Goal: Information Seeking & Learning: Learn about a topic

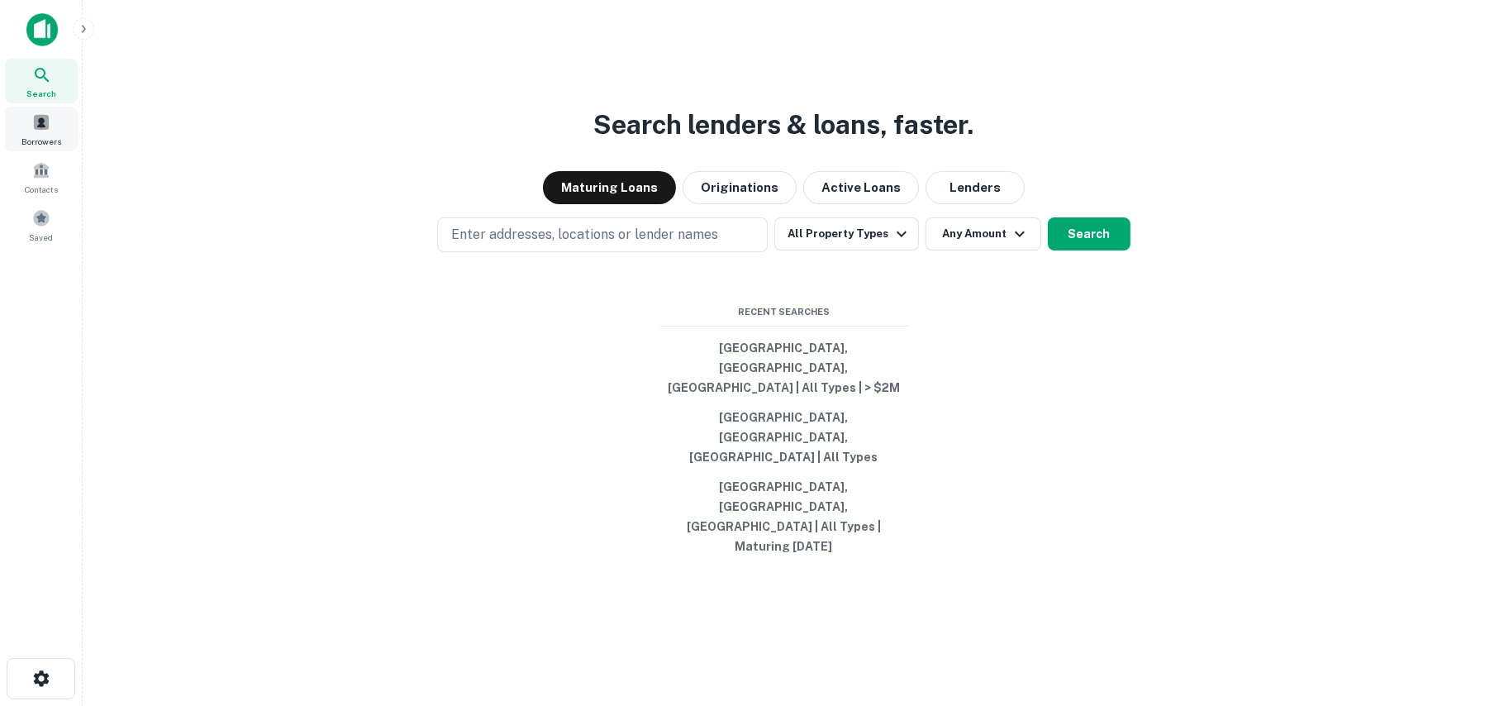
click at [49, 112] on div "Borrowers" at bounding box center [41, 129] width 73 height 45
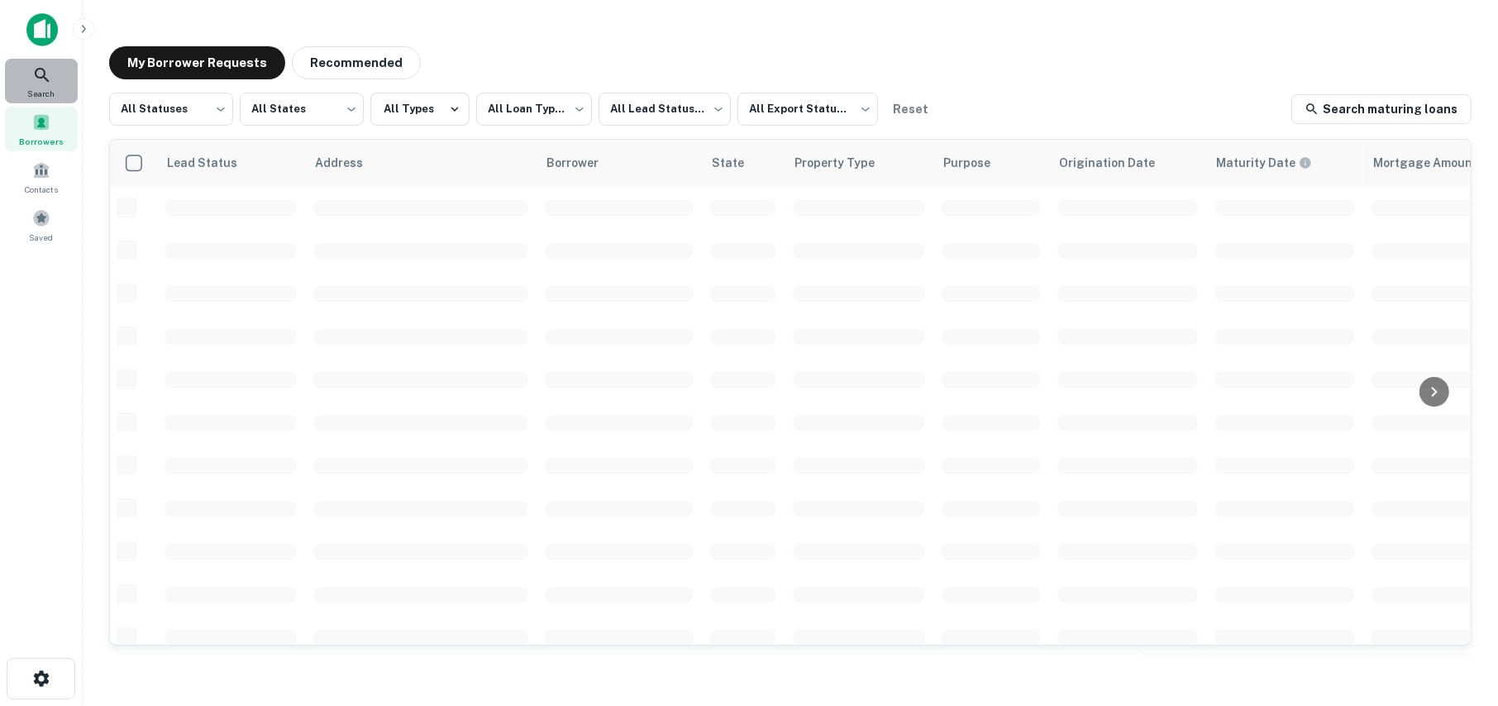
click at [45, 81] on icon at bounding box center [42, 75] width 20 height 20
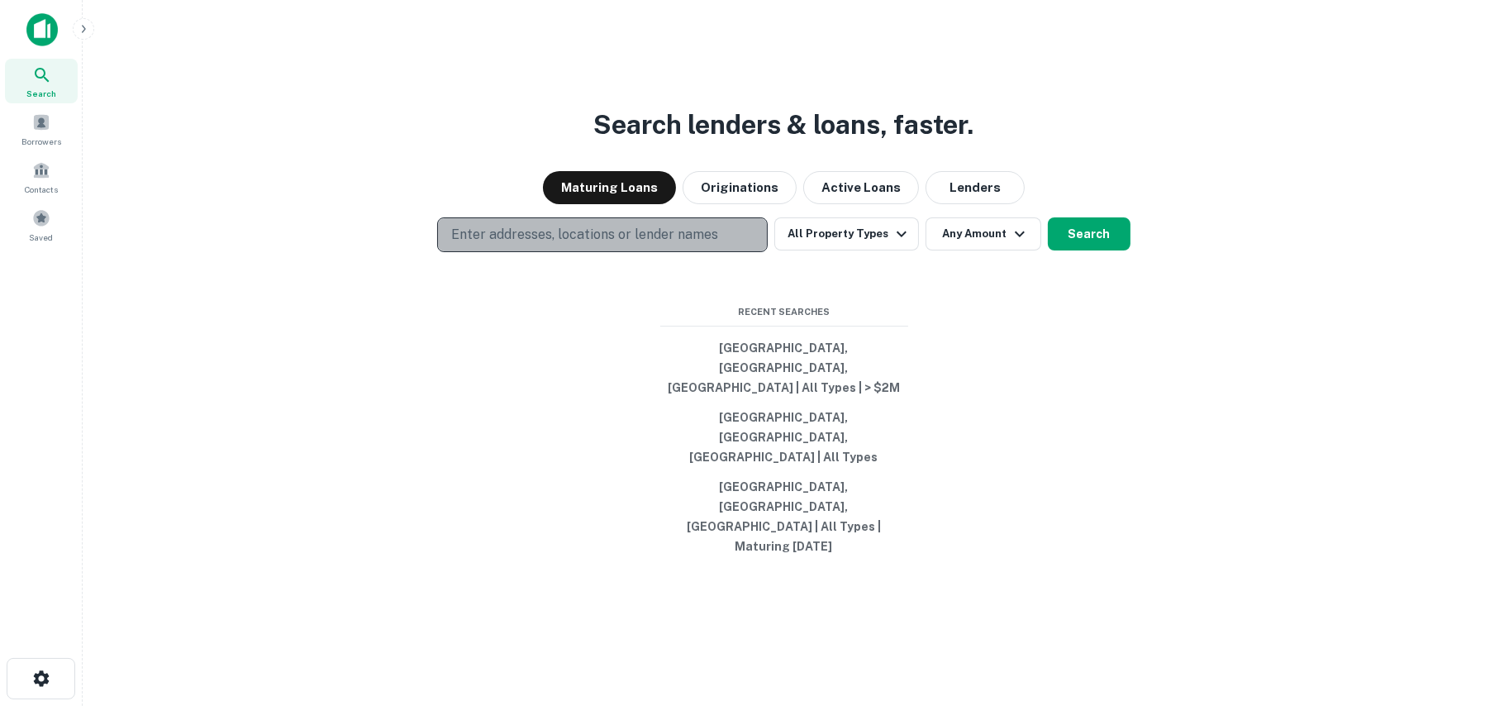
click at [526, 245] on p "Enter addresses, locations or lender names" at bounding box center [584, 235] width 267 height 20
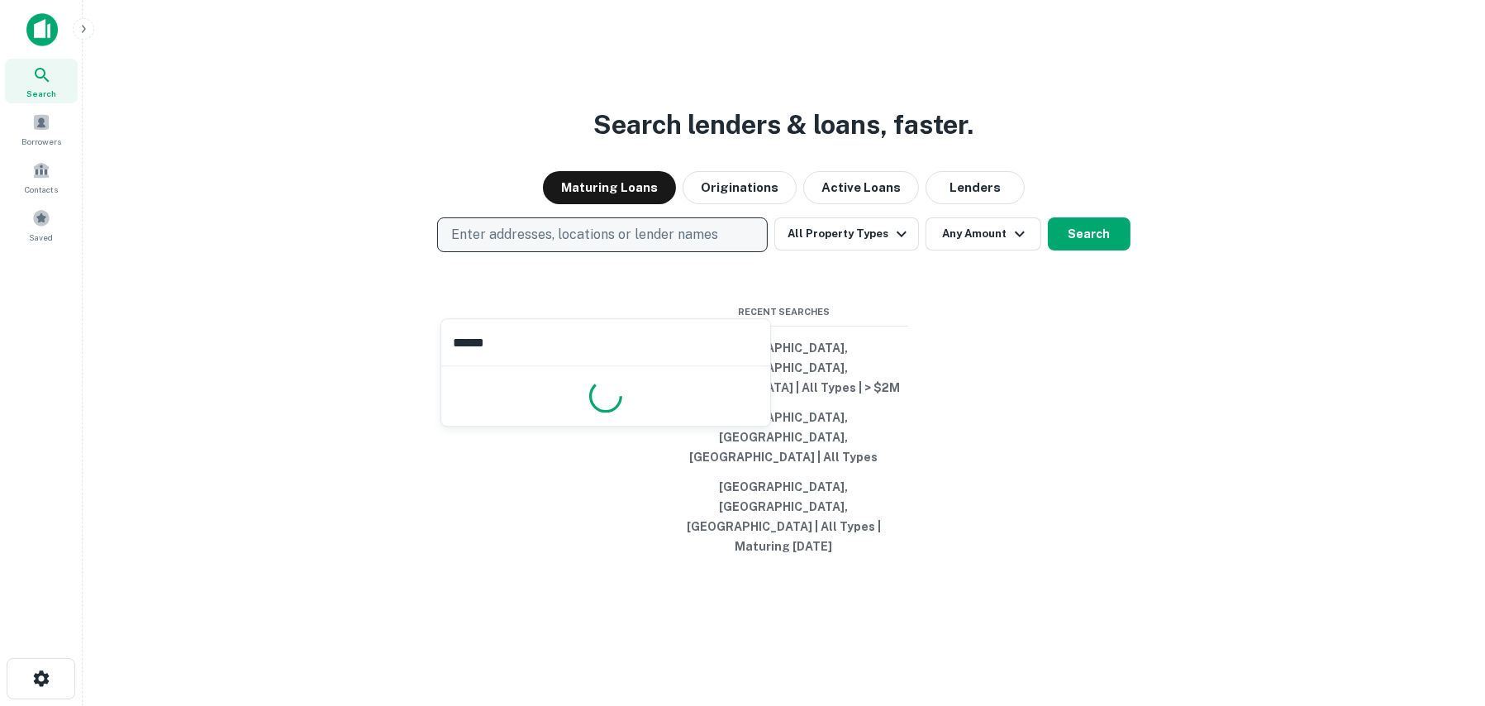
type input "*******"
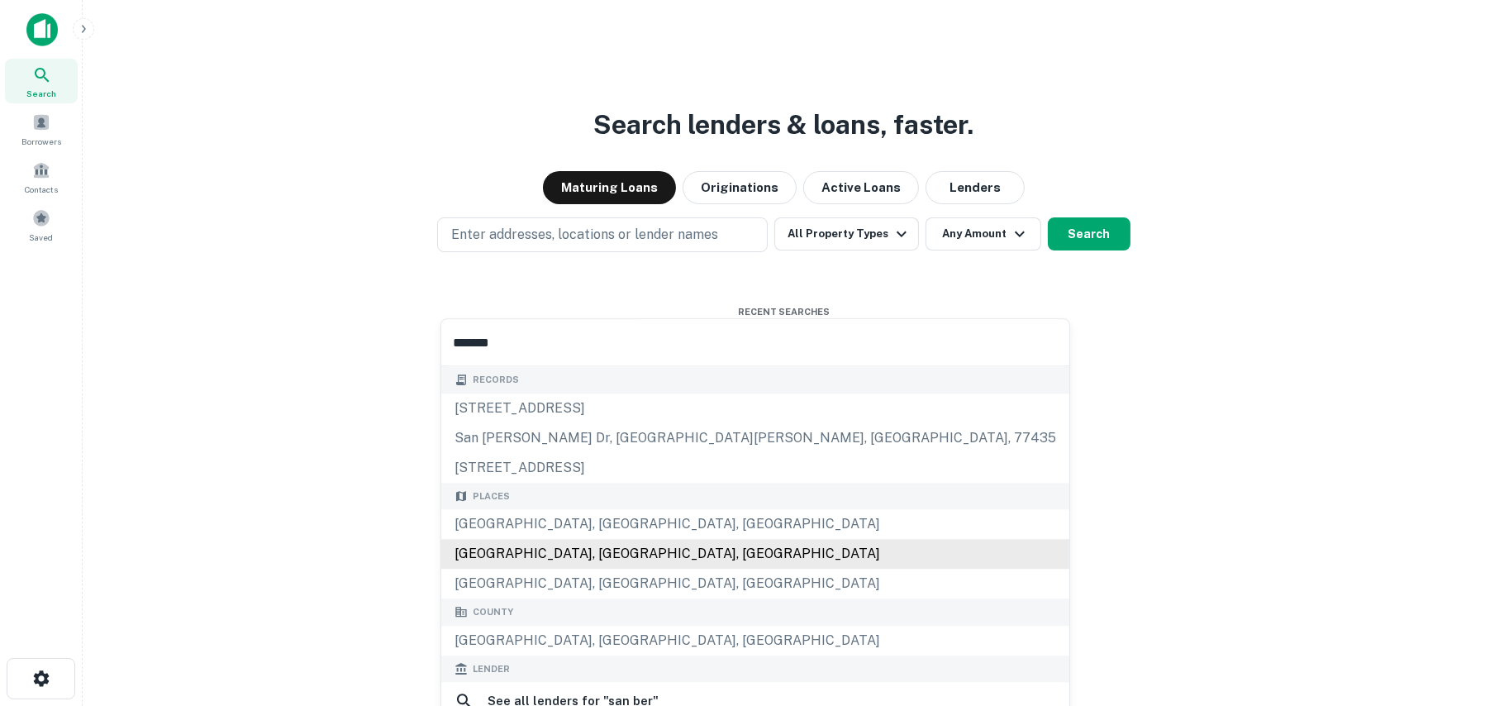
click at [538, 549] on div "Places San Bernardino, CA, USA San Bernardino County, CA, USA Upland, CA, USA" at bounding box center [755, 541] width 628 height 117
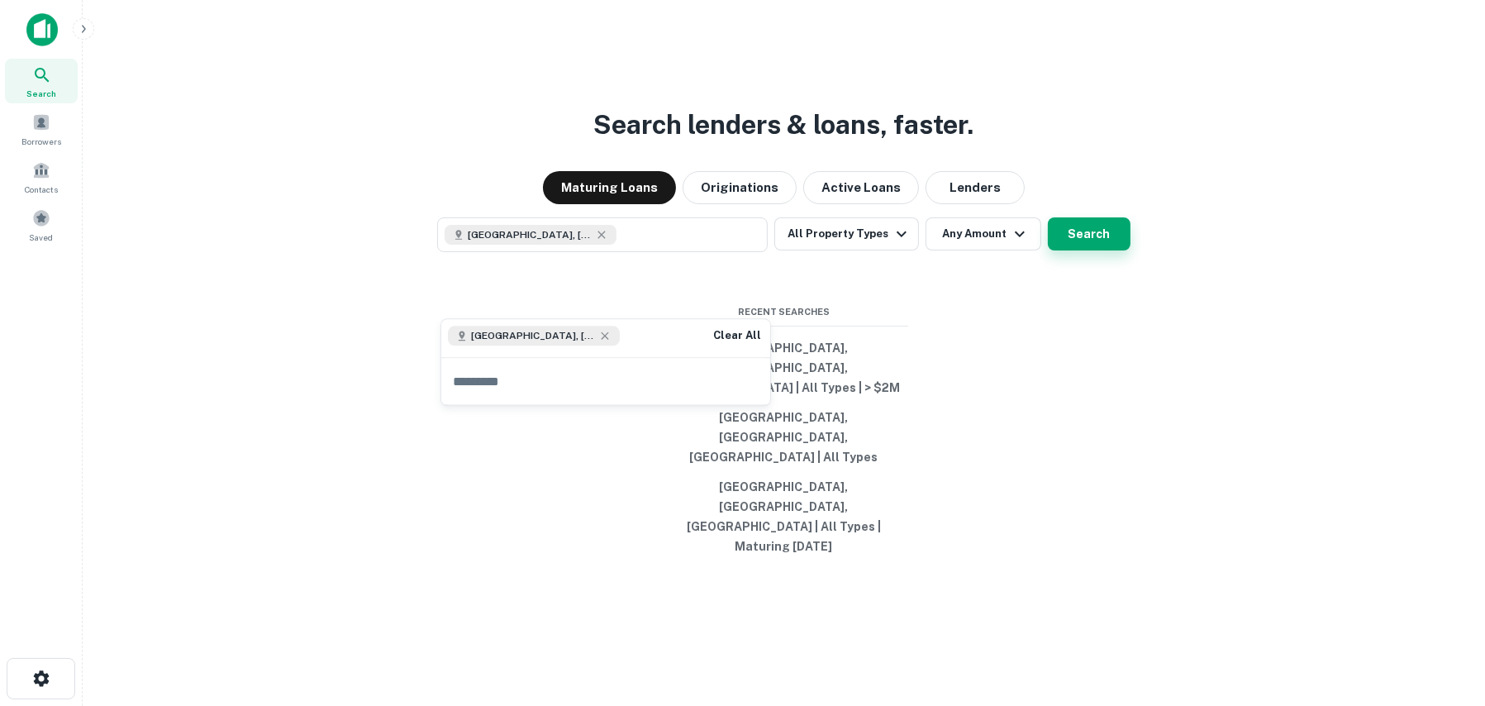
click at [1084, 250] on button "Search" at bounding box center [1089, 233] width 83 height 33
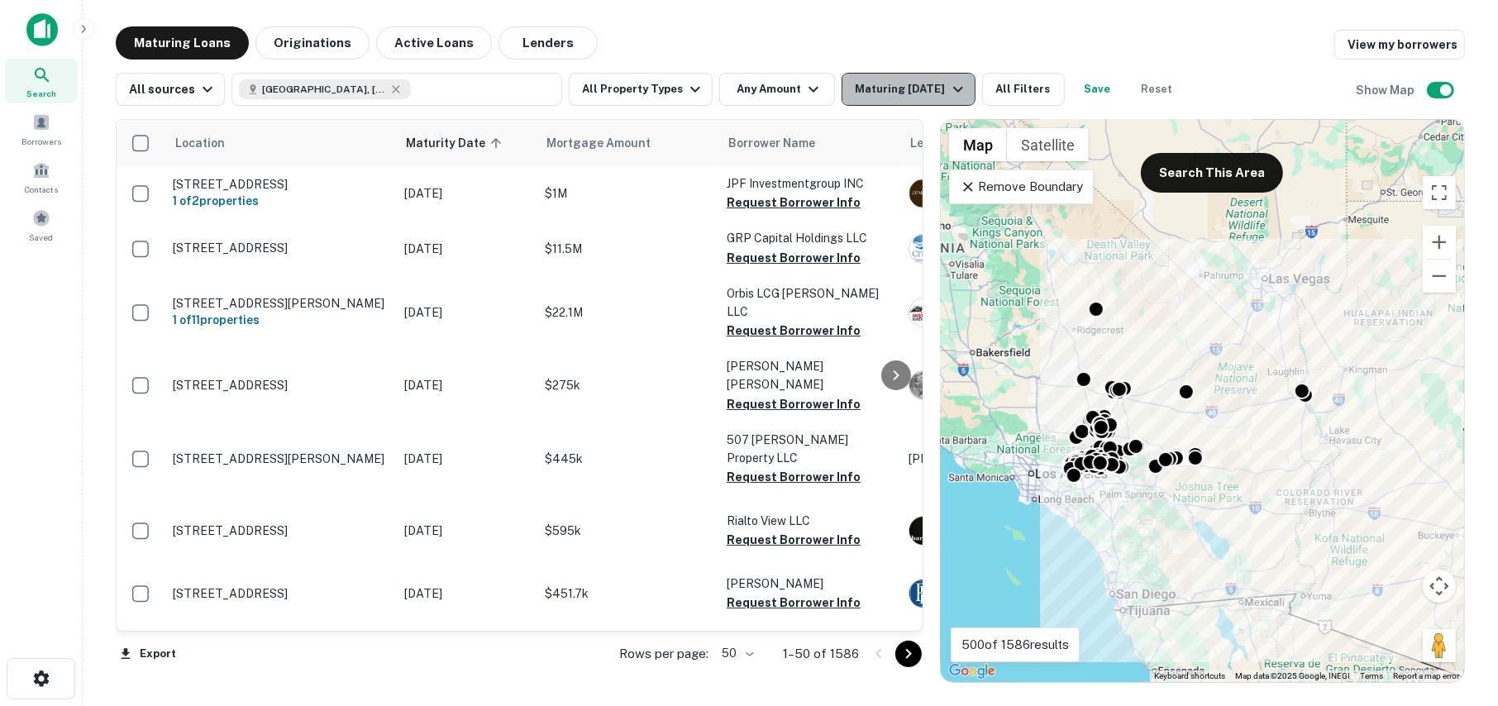
click at [906, 97] on div "Maturing In 1 Year" at bounding box center [911, 89] width 112 height 20
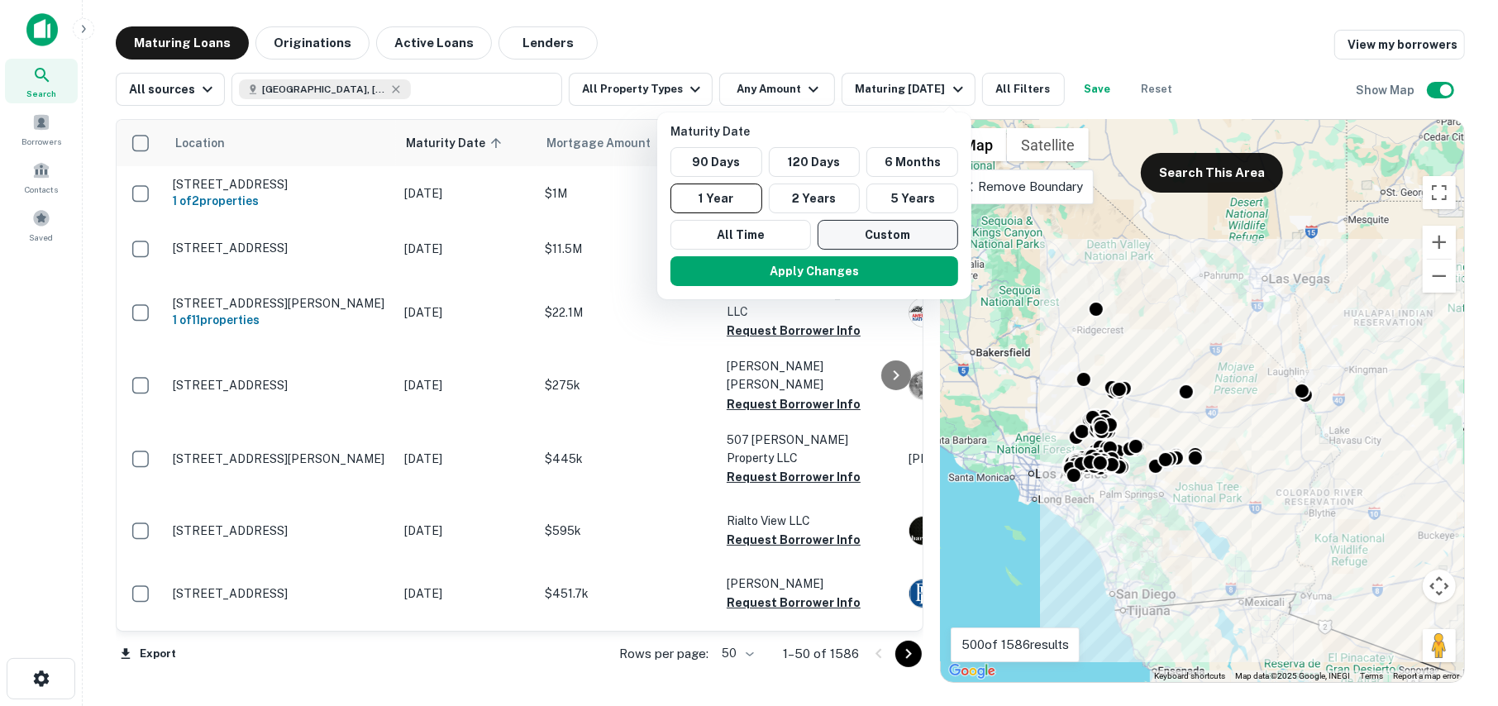
click at [884, 235] on button "Custom" at bounding box center [887, 235] width 141 height 30
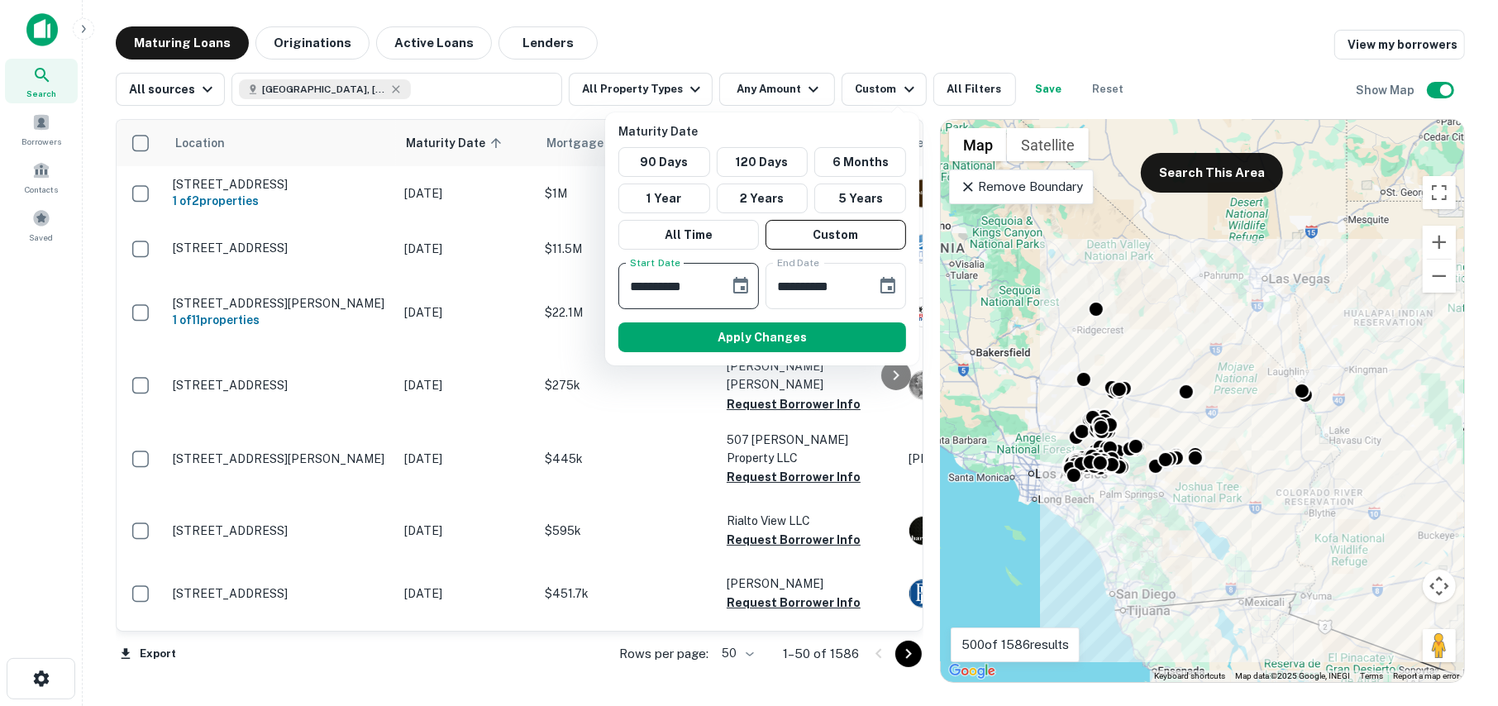
click at [639, 291] on input "**********" at bounding box center [667, 286] width 99 height 46
type input "**********"
click at [760, 335] on button "Apply Changes" at bounding box center [762, 337] width 288 height 30
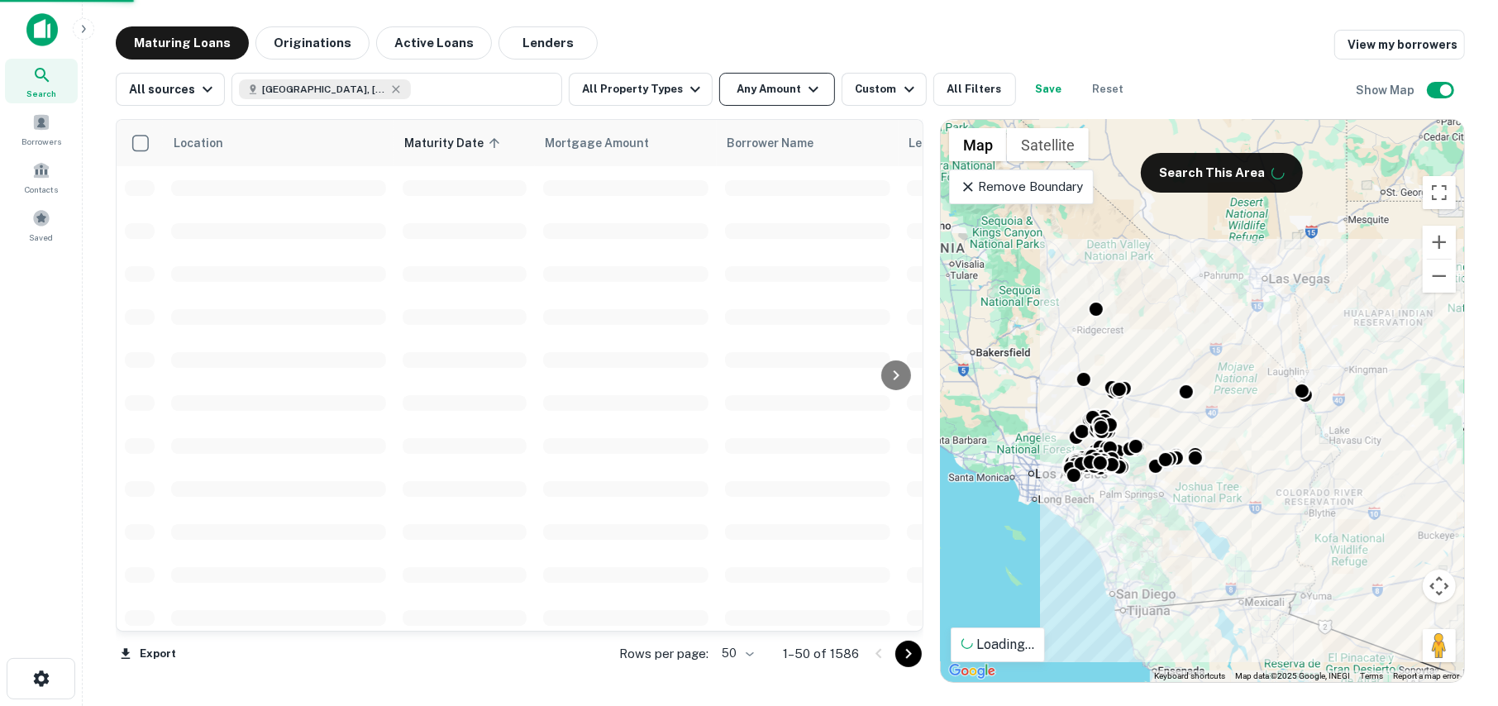
click at [770, 97] on button "Any Amount" at bounding box center [777, 89] width 116 height 33
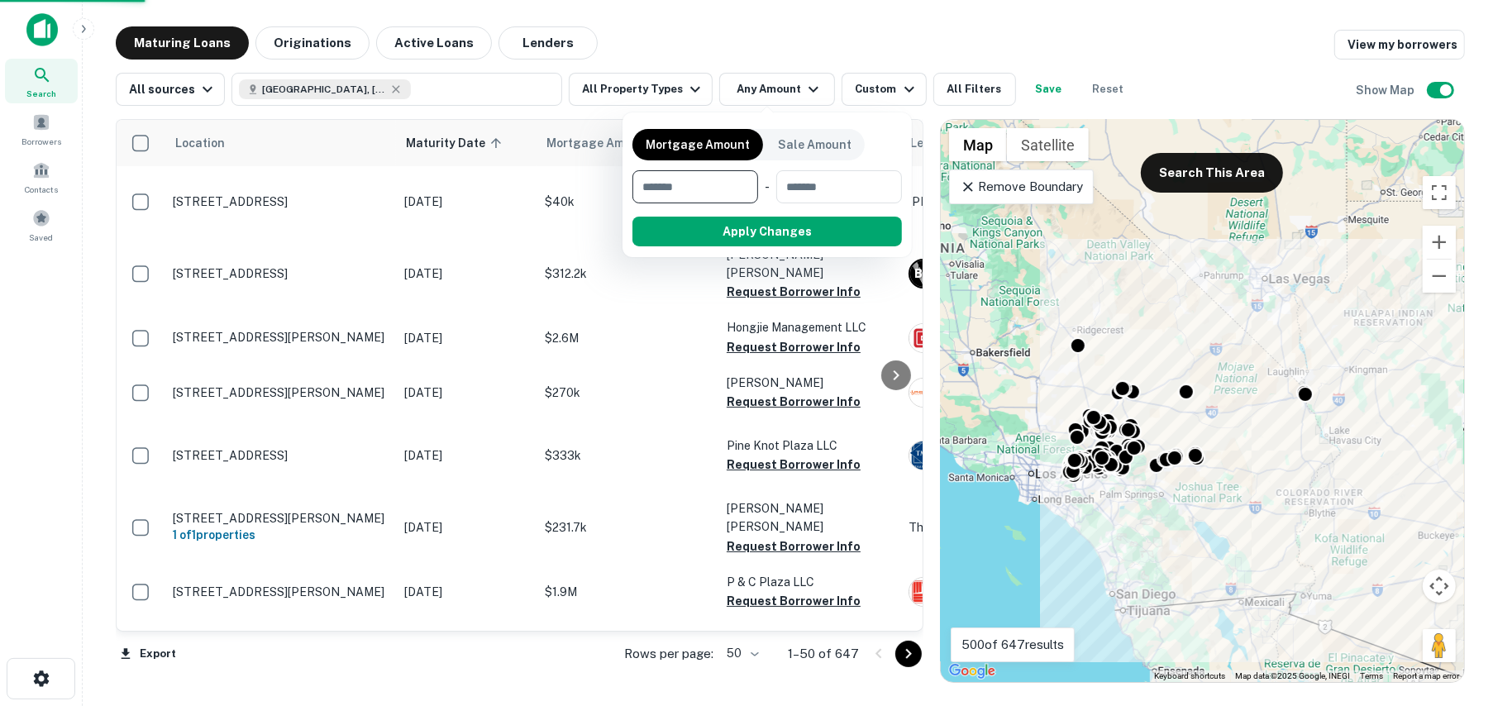
click at [682, 181] on input "number" at bounding box center [689, 186] width 114 height 33
type input "*******"
click at [766, 231] on button "Apply Changes" at bounding box center [797, 232] width 210 height 30
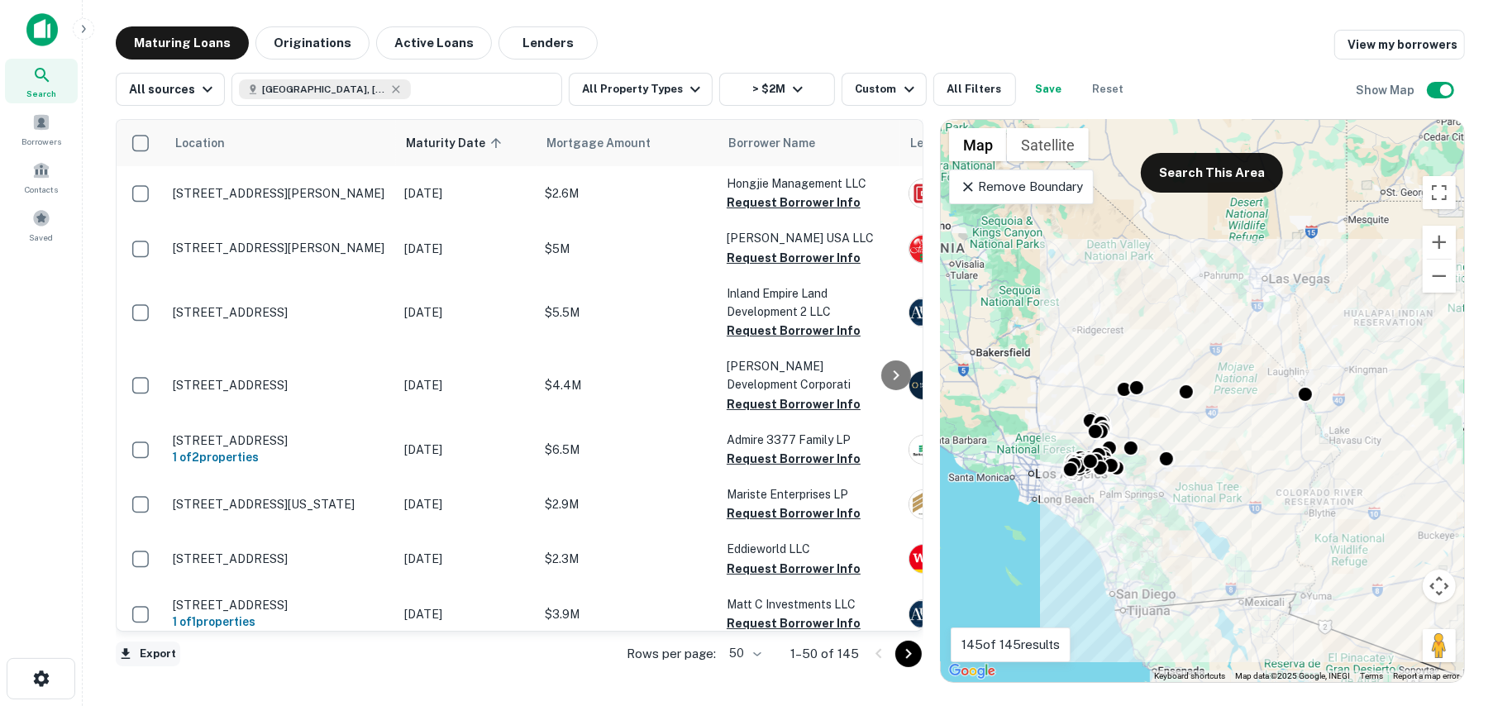
click at [155, 651] on button "Export" at bounding box center [148, 653] width 64 height 25
click at [193, 671] on li "Export as Excel (.xlsx)" at bounding box center [209, 671] width 187 height 30
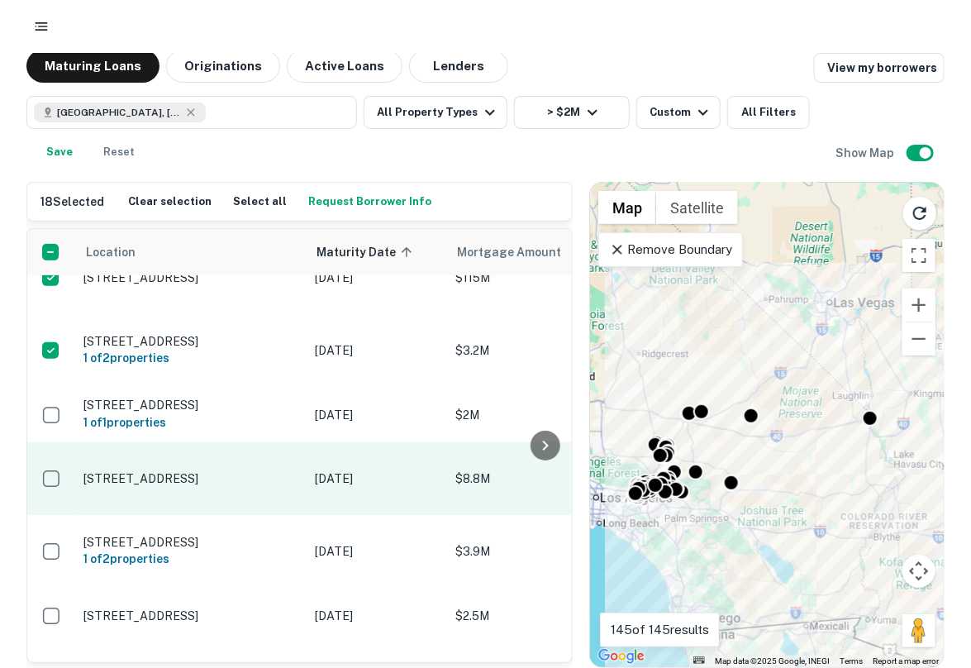
scroll to position [2562, 0]
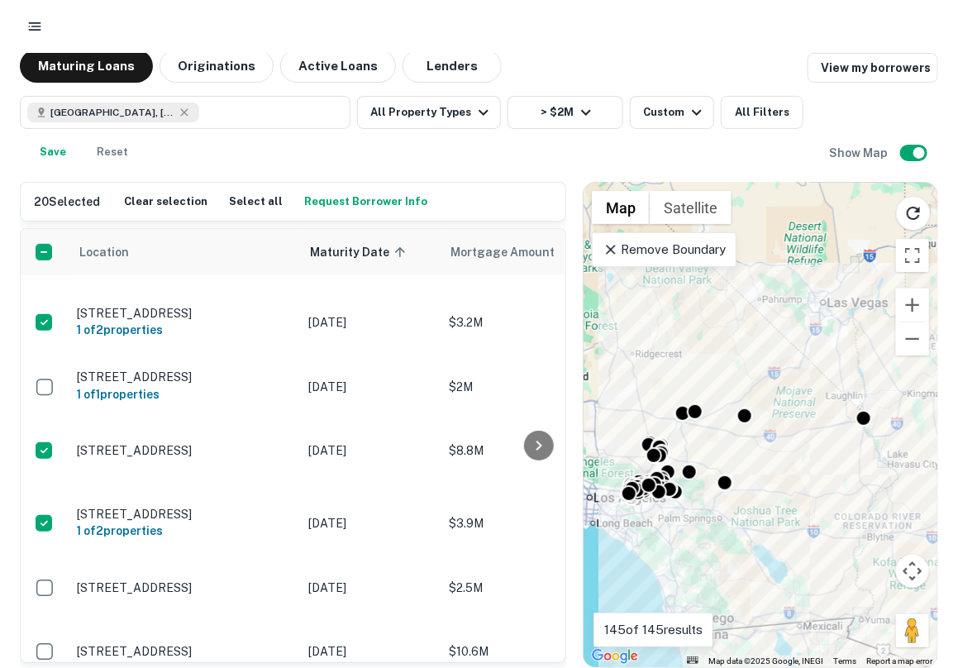
click at [355, 202] on button "Request Borrower Info" at bounding box center [365, 201] width 131 height 25
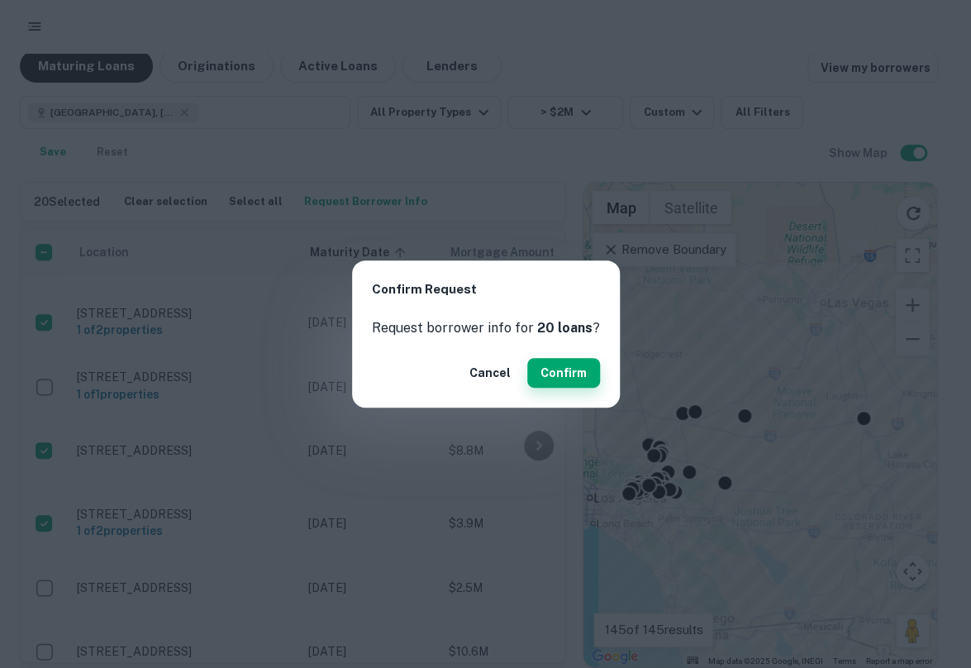
click at [550, 369] on button "Confirm" at bounding box center [563, 373] width 73 height 30
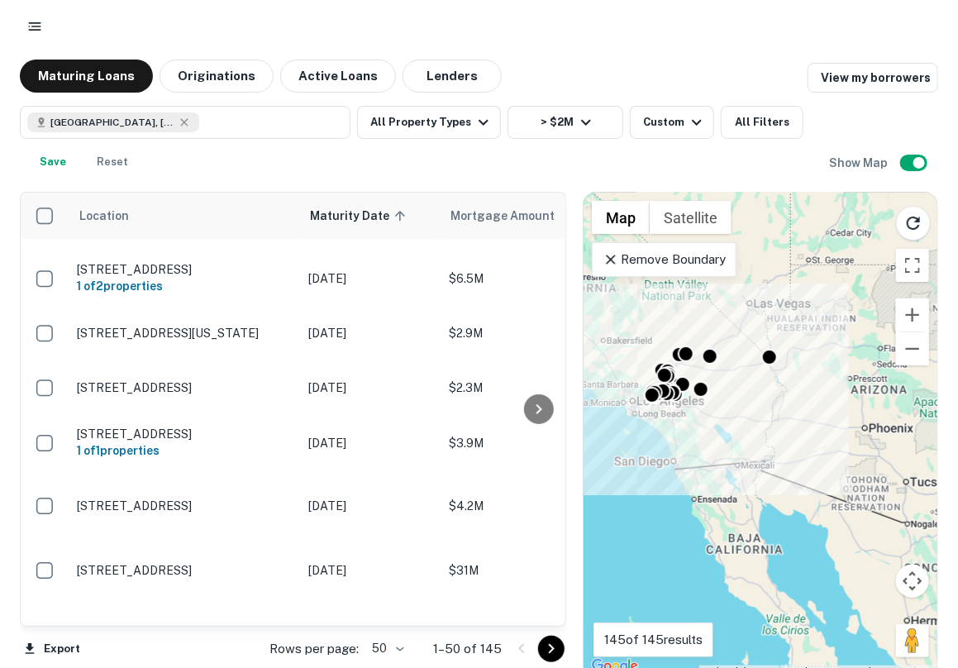
scroll to position [248, 0]
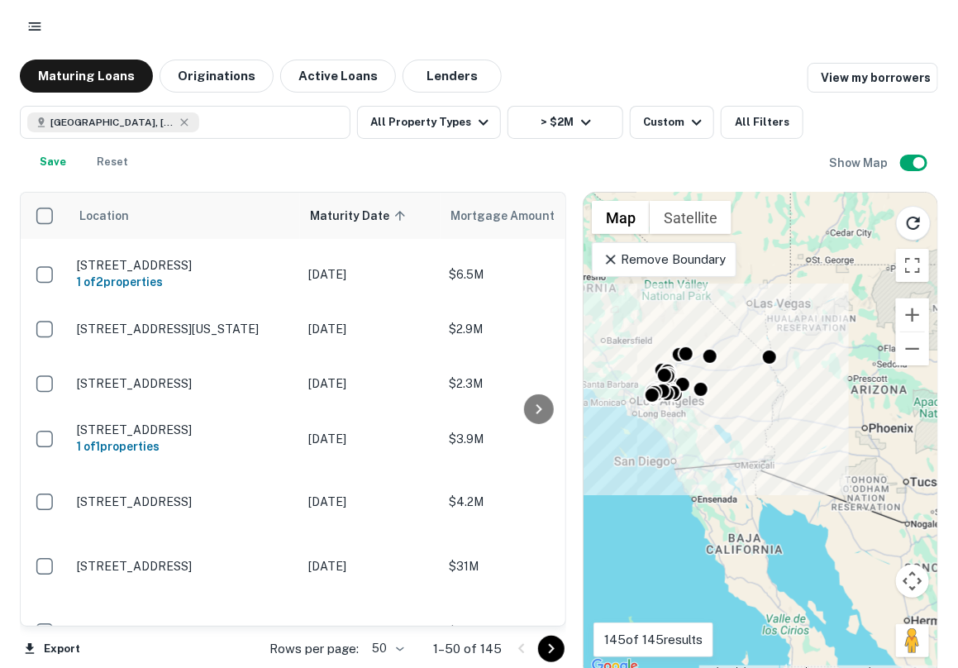
click at [550, 643] on icon "Go to next page" at bounding box center [551, 649] width 20 height 20
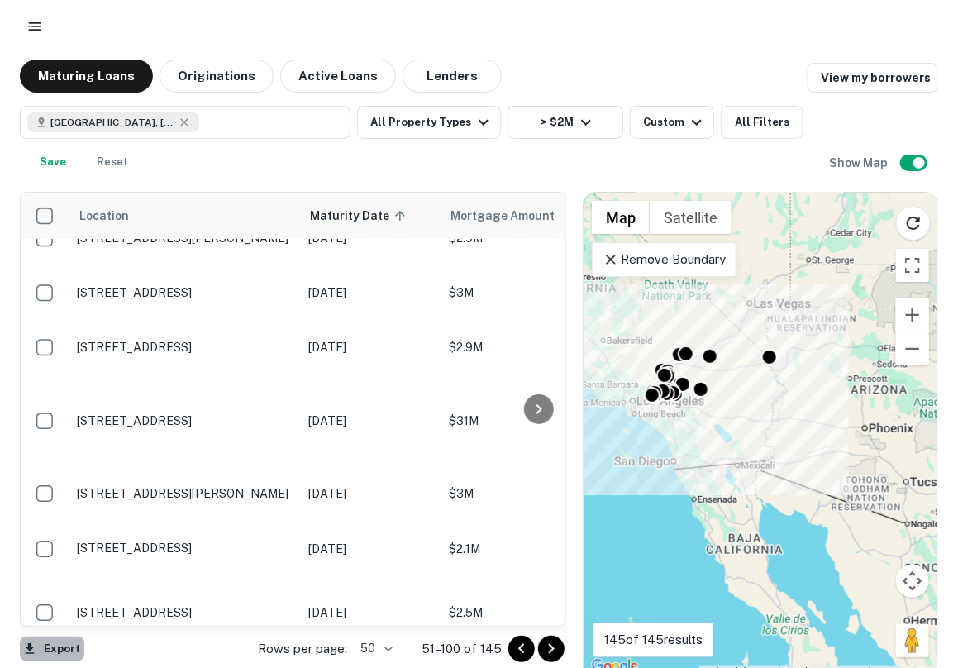
click at [60, 644] on button "Export" at bounding box center [52, 648] width 64 height 25
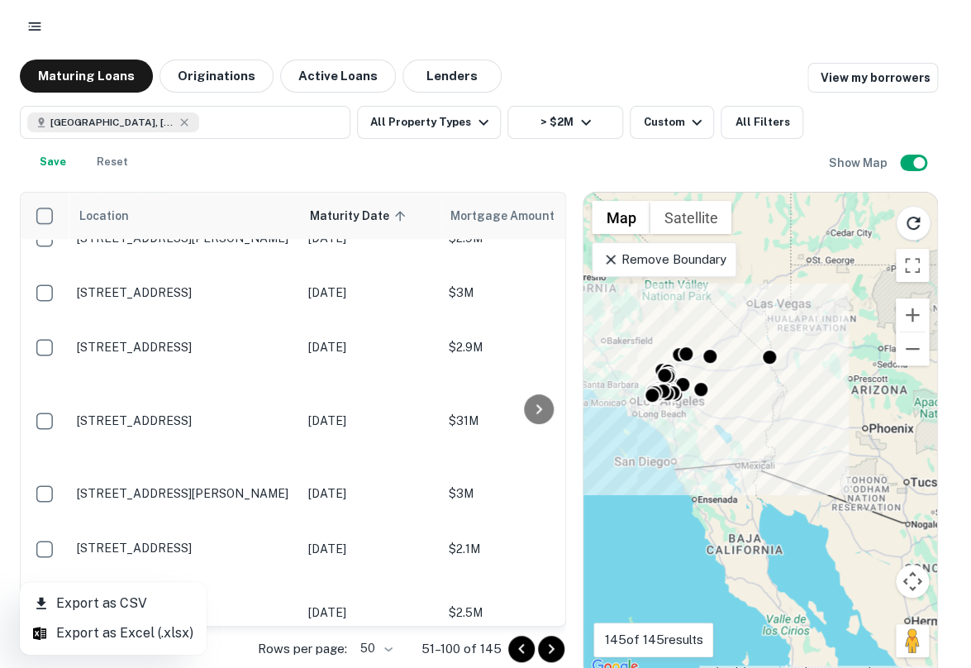
click at [77, 636] on li "Export as Excel (.xlsx)" at bounding box center [113, 633] width 187 height 30
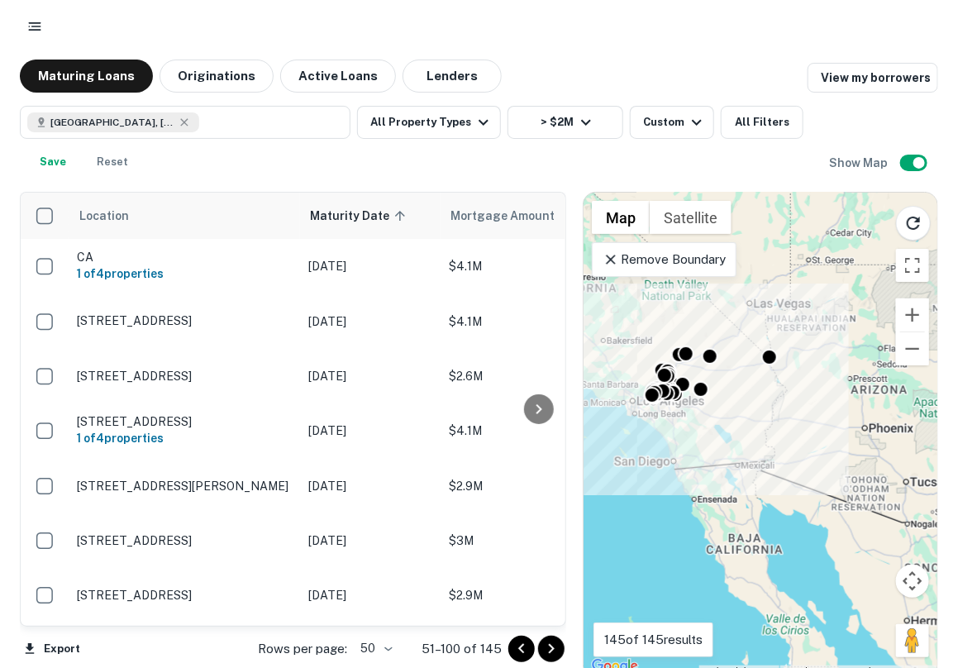
click at [556, 651] on icon "Go to next page" at bounding box center [551, 649] width 20 height 20
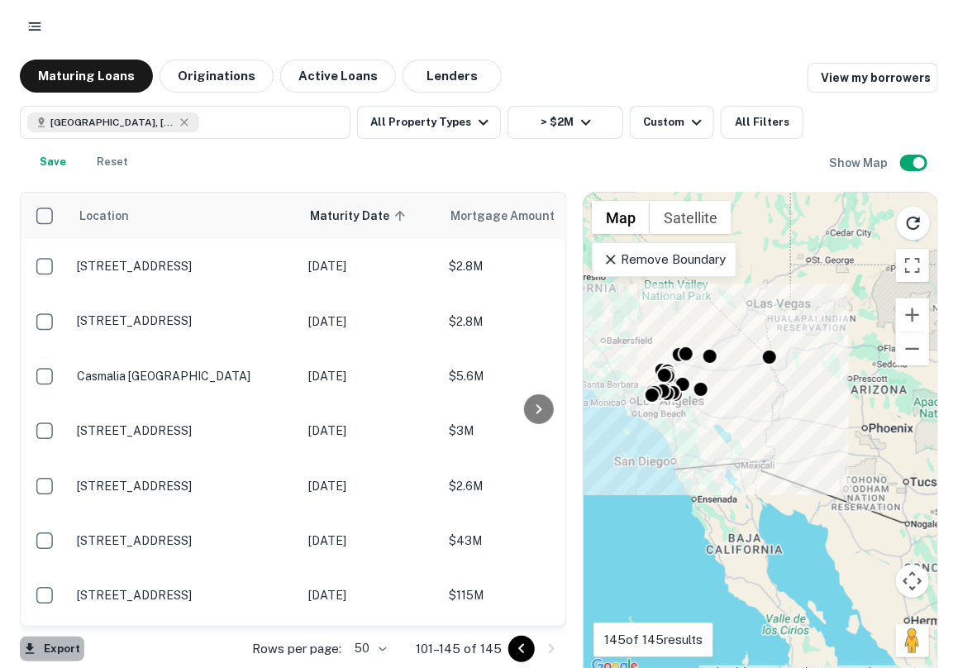
click at [57, 650] on button "Export" at bounding box center [52, 648] width 64 height 25
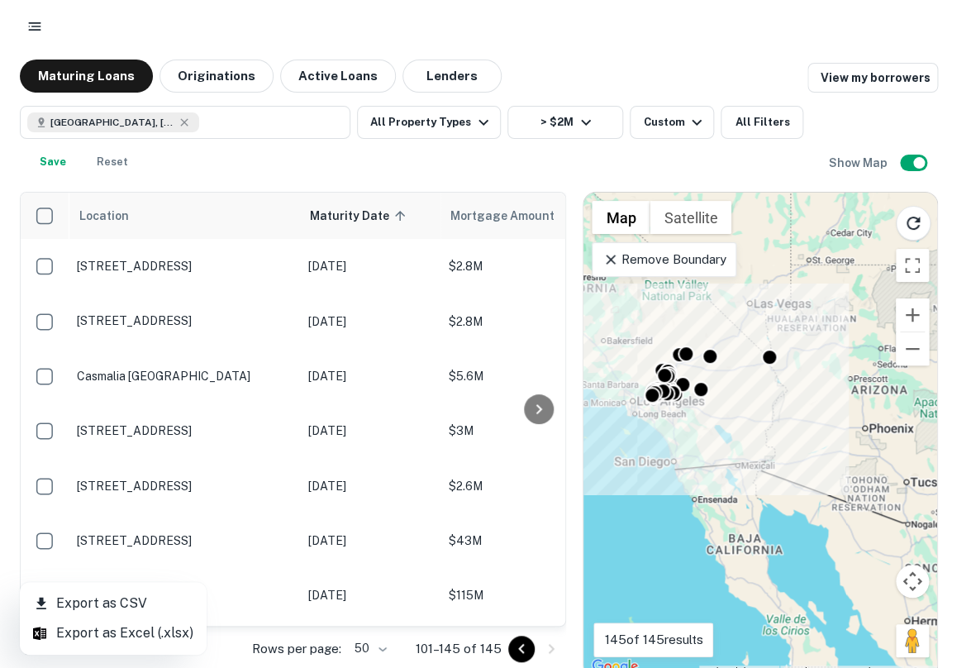
click at [129, 638] on li "Export as Excel (.xlsx)" at bounding box center [113, 633] width 187 height 30
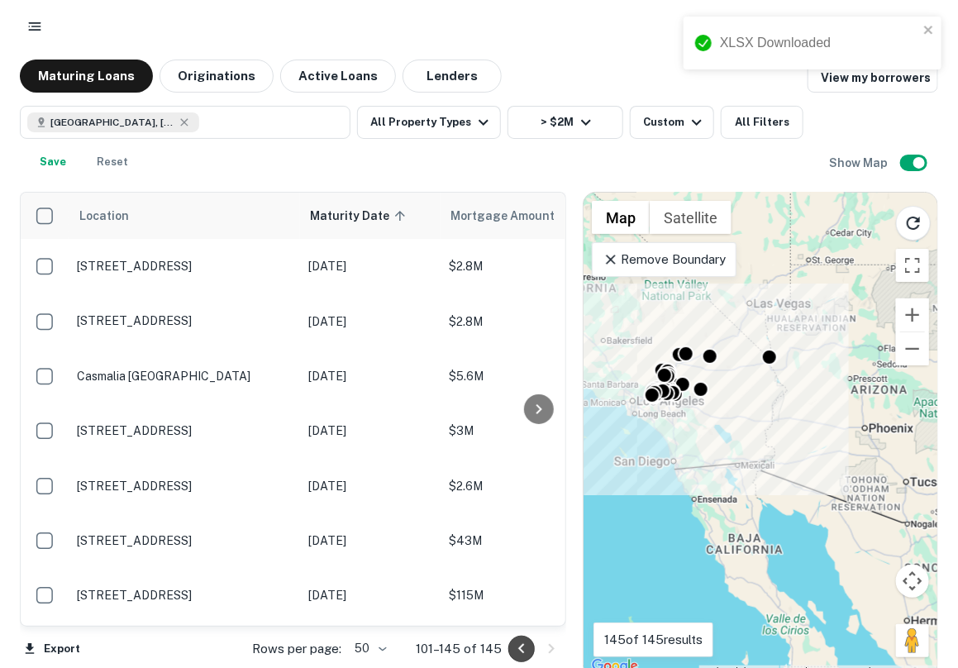
click at [515, 651] on icon "Go to previous page" at bounding box center [522, 649] width 20 height 20
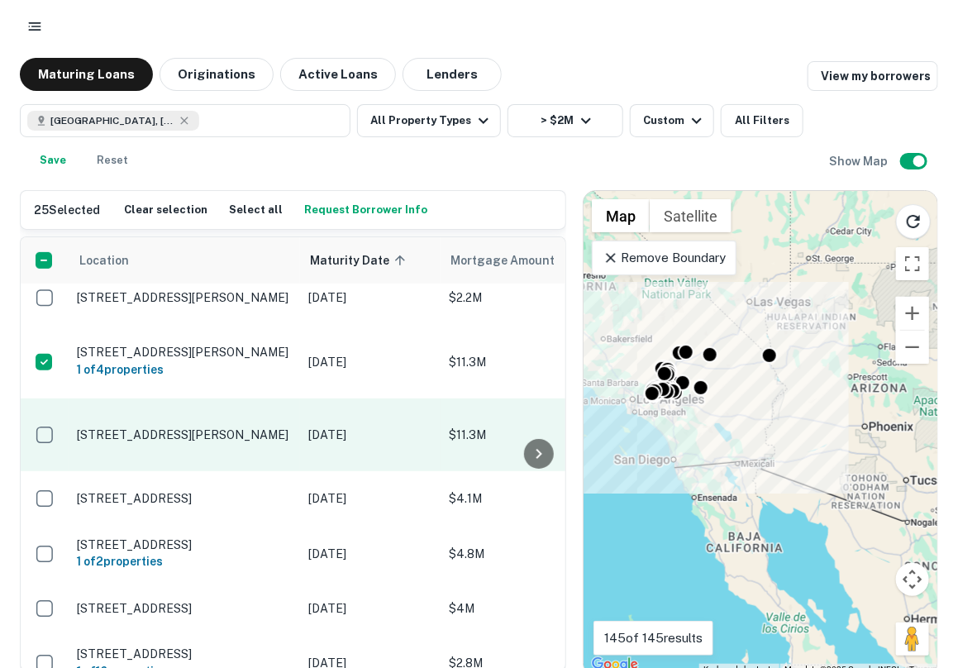
scroll to position [10, 0]
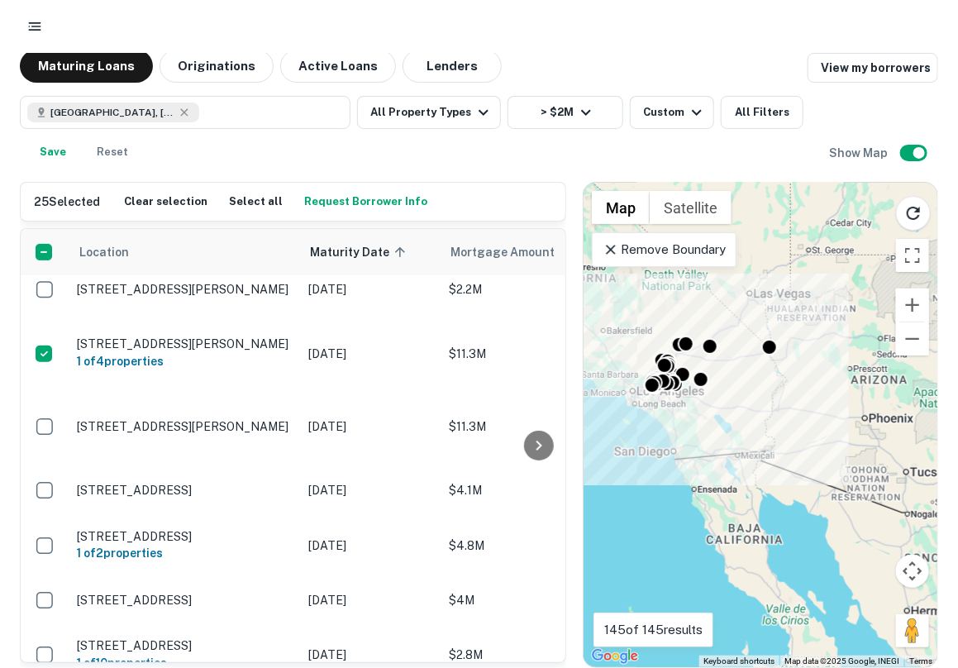
click at [343, 202] on button "Request Borrower Info" at bounding box center [365, 201] width 131 height 25
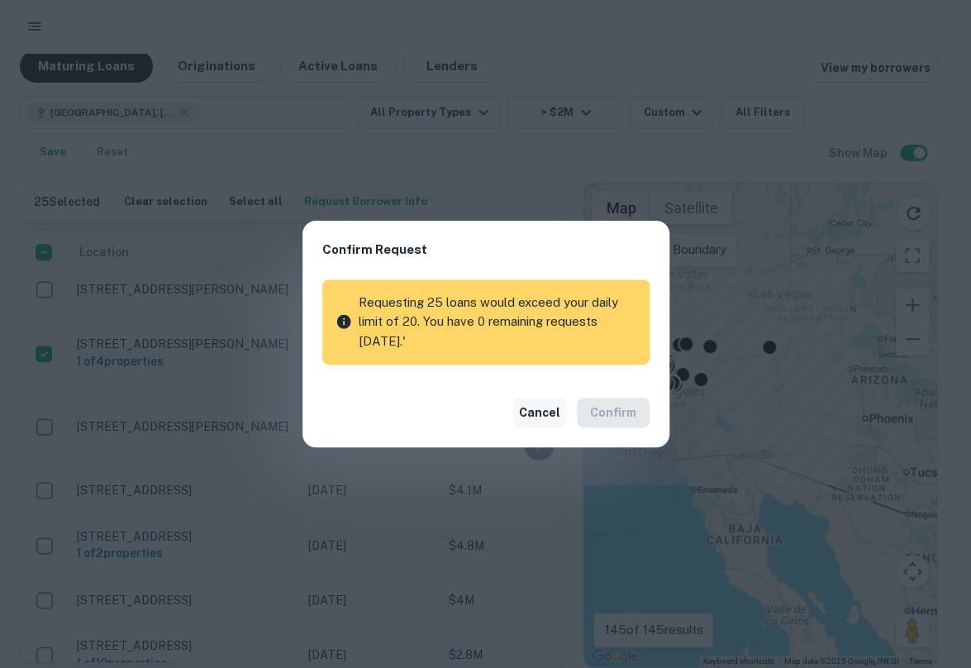
click at [548, 412] on button "Cancel" at bounding box center [539, 413] width 55 height 30
